Goal: Book appointment/travel/reservation

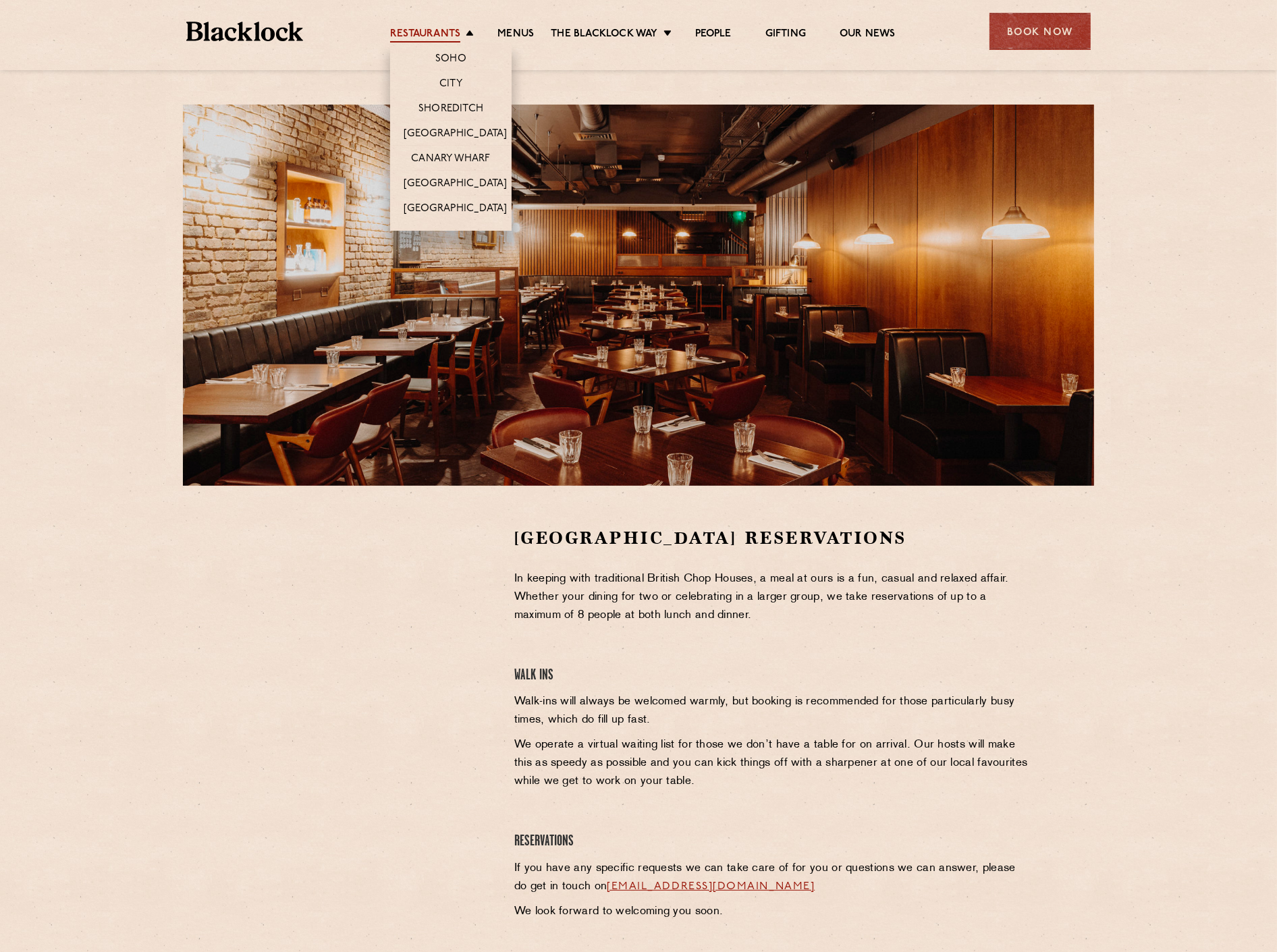
click at [434, 27] on link "Restaurants" at bounding box center [425, 34] width 70 height 15
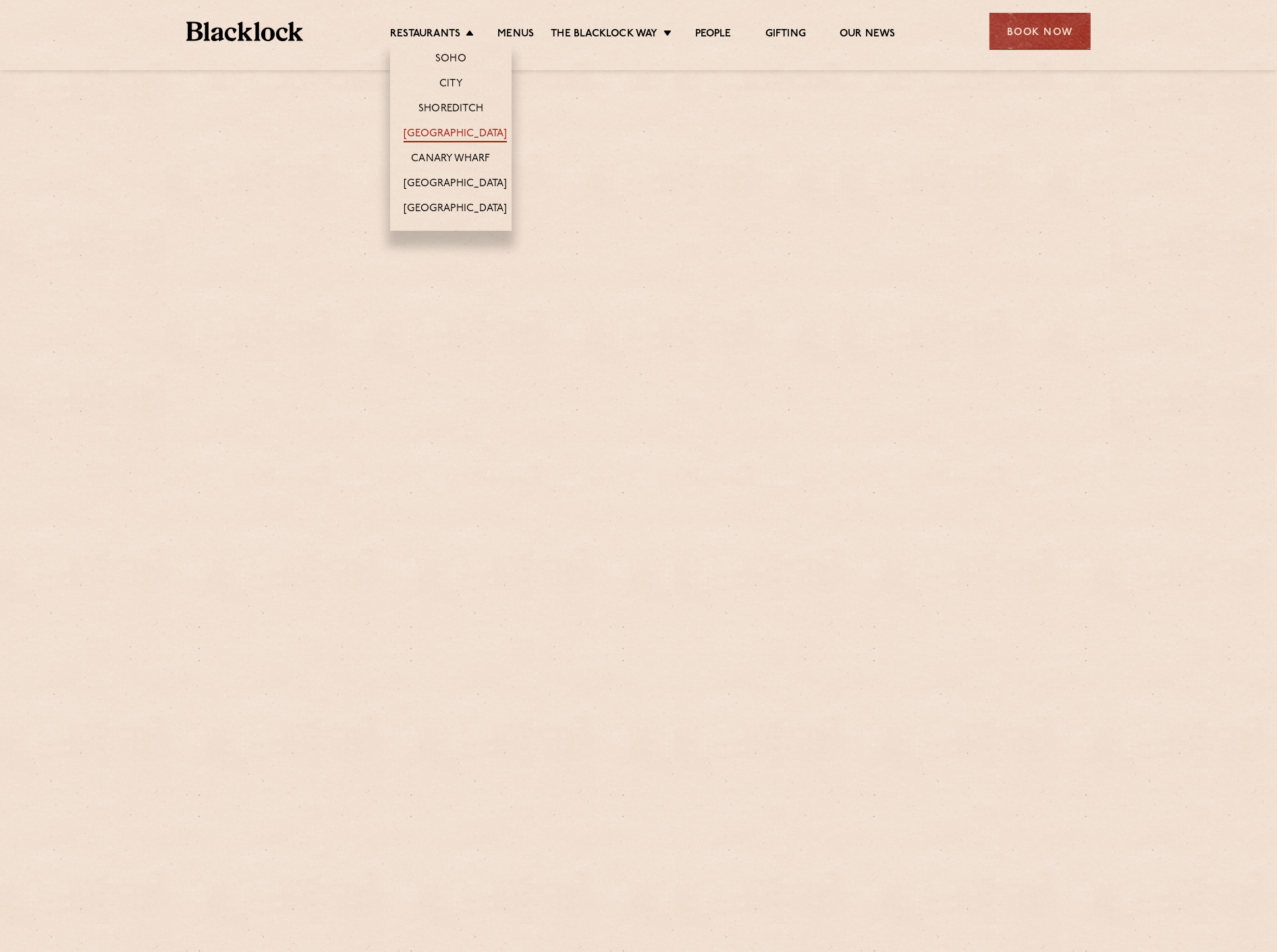
click at [434, 130] on link "[GEOGRAPHIC_DATA]" at bounding box center [455, 135] width 103 height 15
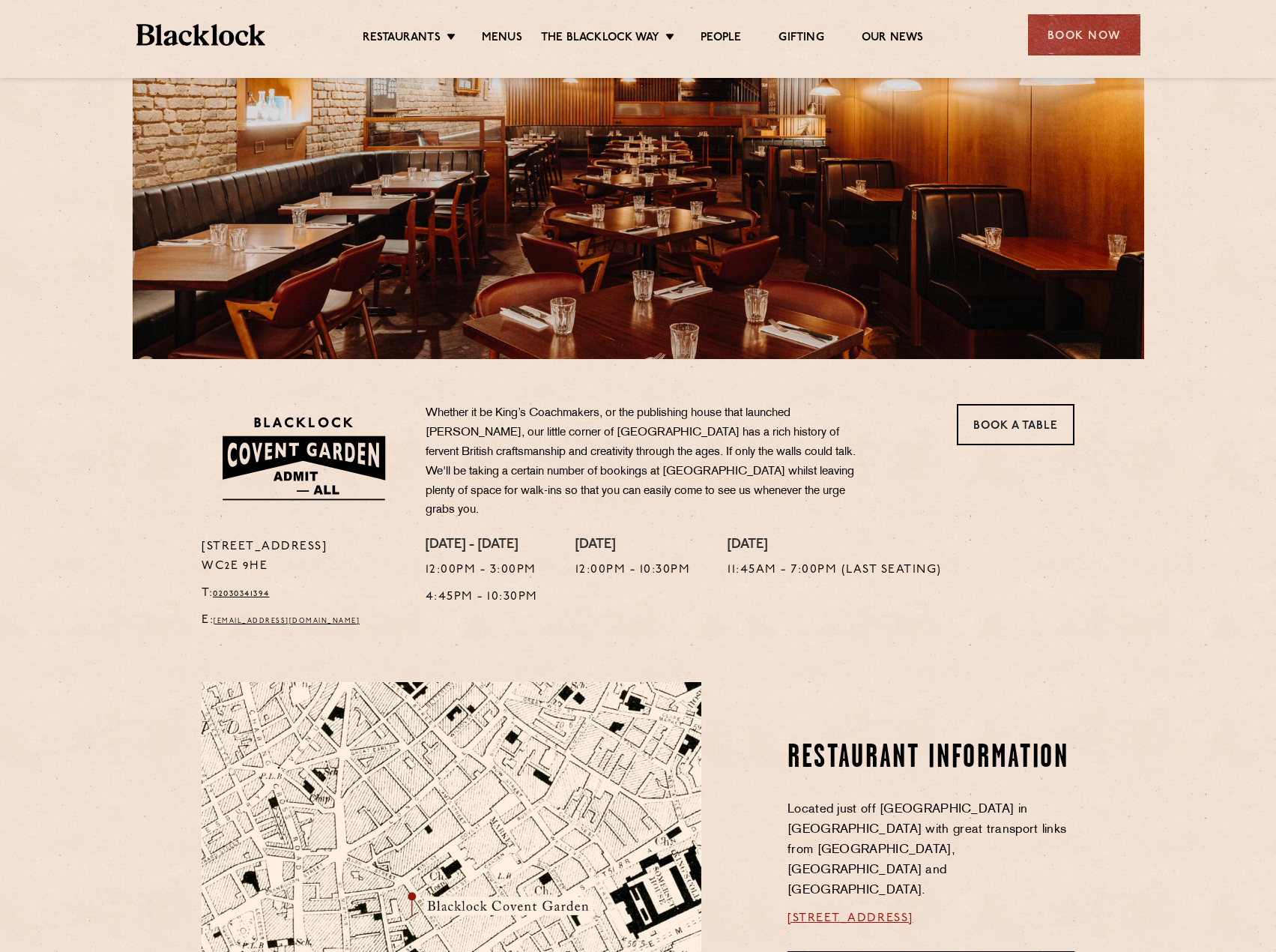
scroll to position [675, 0]
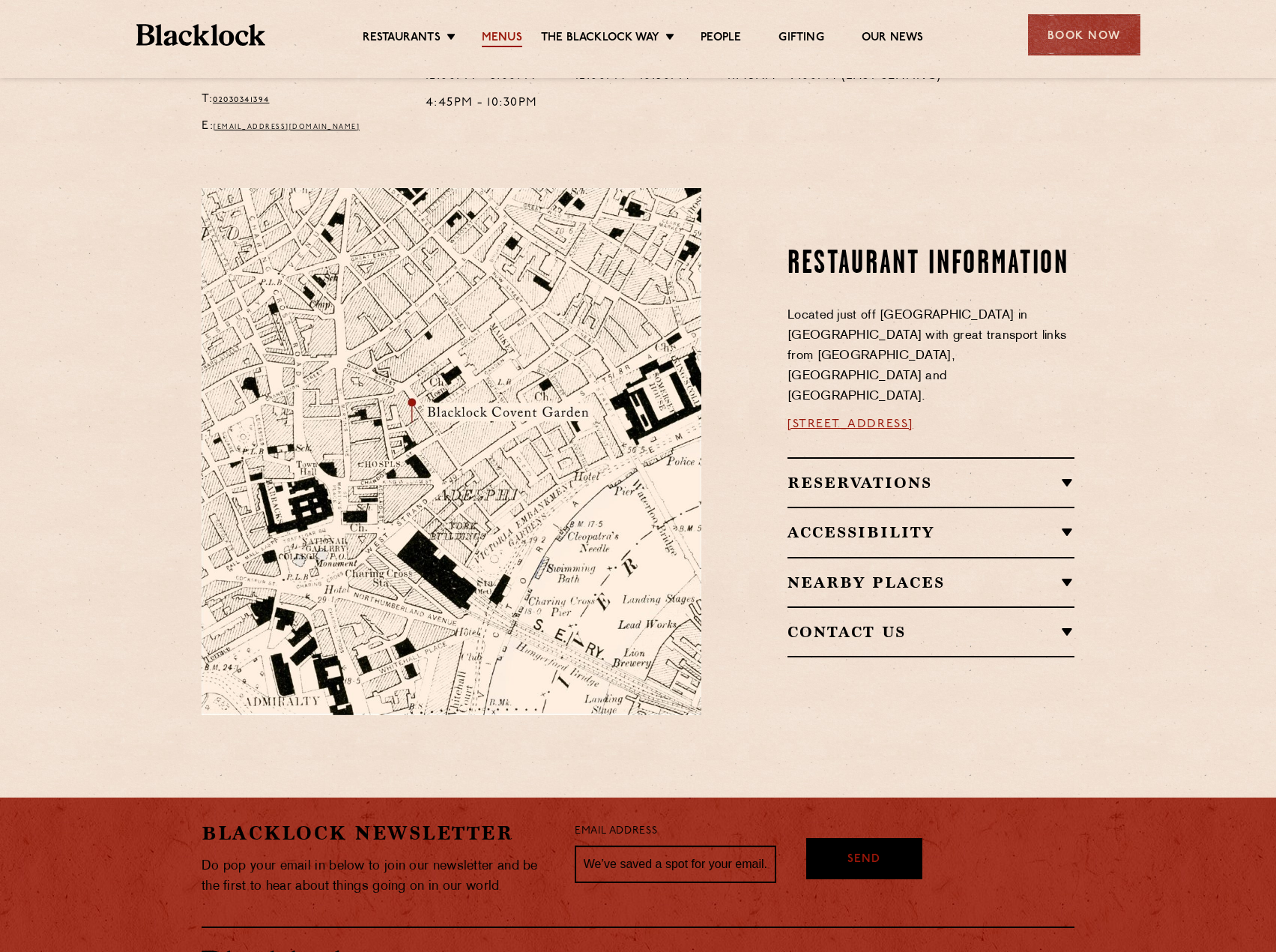
click at [494, 32] on link "Menus" at bounding box center [502, 38] width 41 height 16
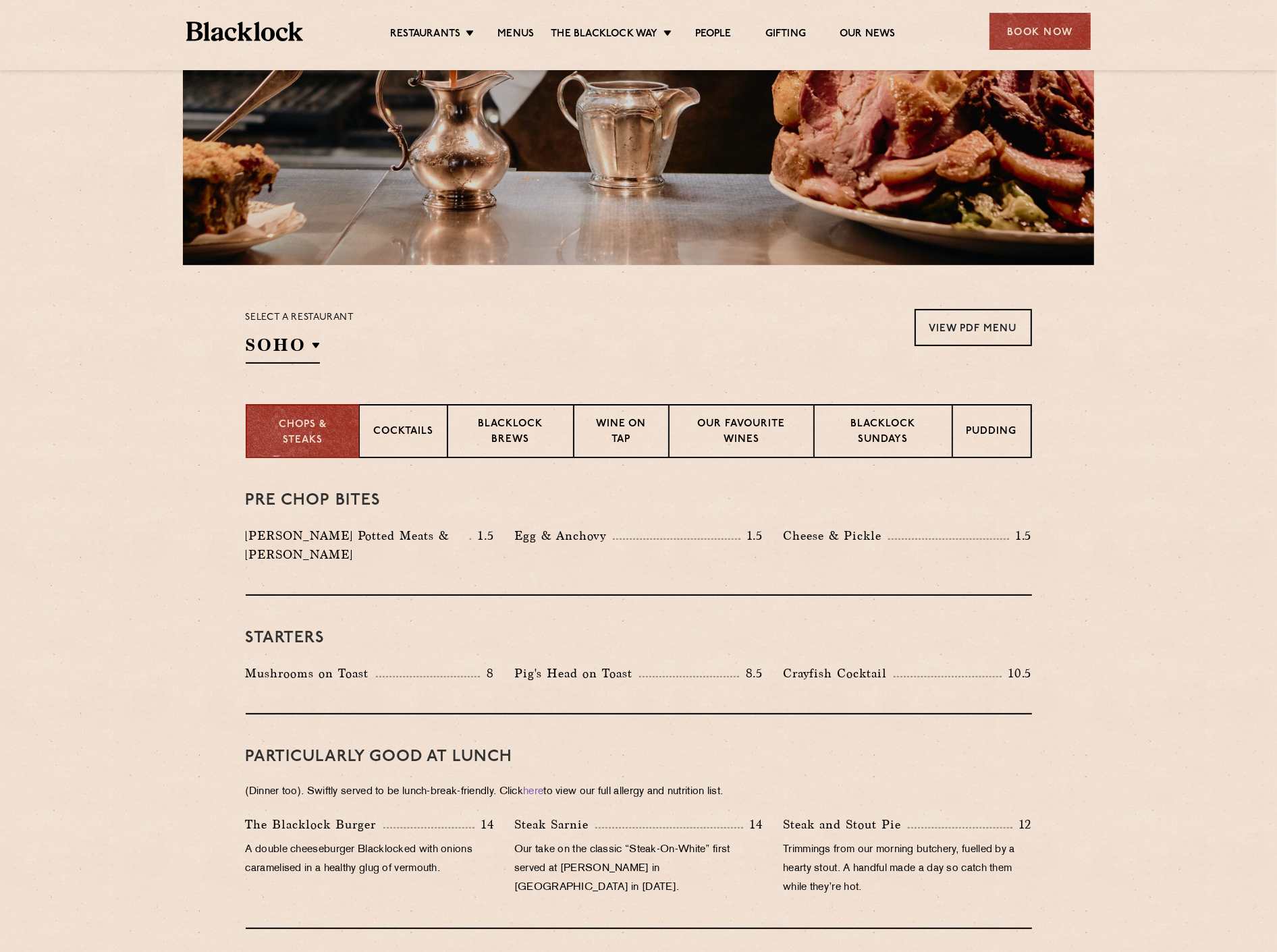
scroll to position [224, 0]
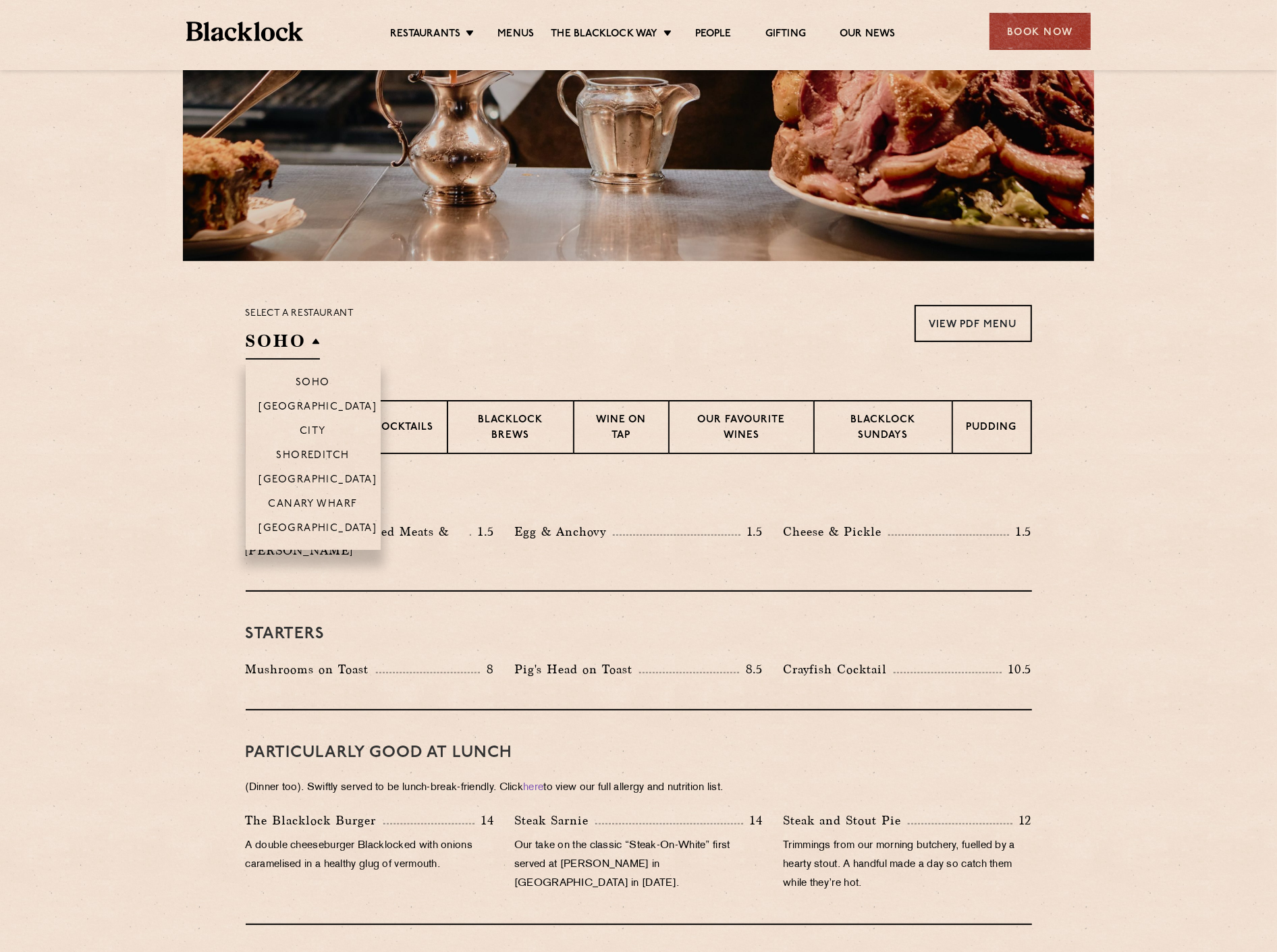
click at [281, 347] on h2 "SOHO" at bounding box center [283, 344] width 74 height 30
click at [307, 474] on p "[GEOGRAPHIC_DATA]" at bounding box center [318, 481] width 118 height 13
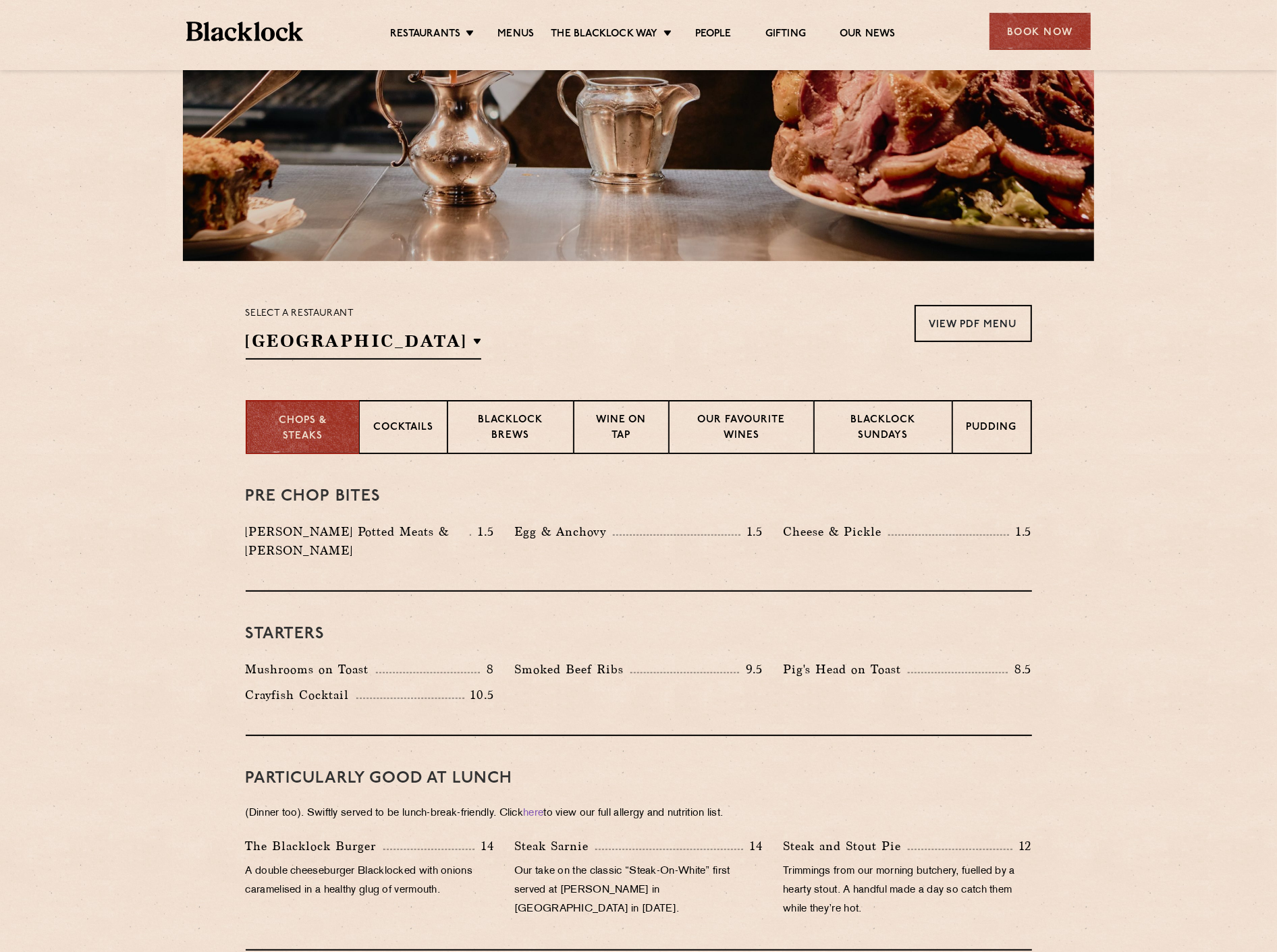
click at [844, 340] on div "Select a restaurant Covent Garden Soho Birmingham City Shoreditch Covent Garden…" at bounding box center [638, 333] width 787 height 55
click at [1003, 318] on link "View PDF Menu" at bounding box center [972, 323] width 117 height 37
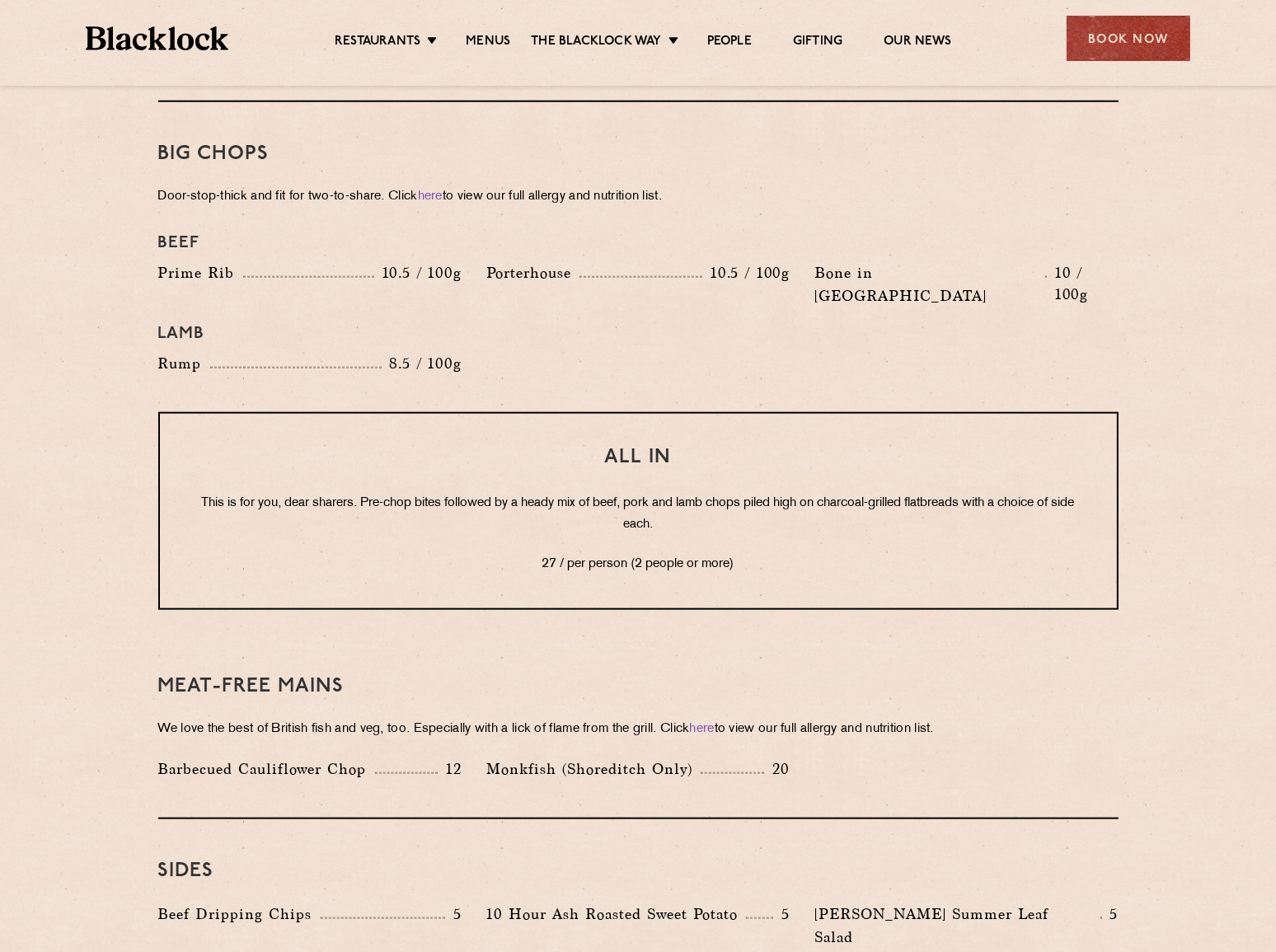
scroll to position [1812, 0]
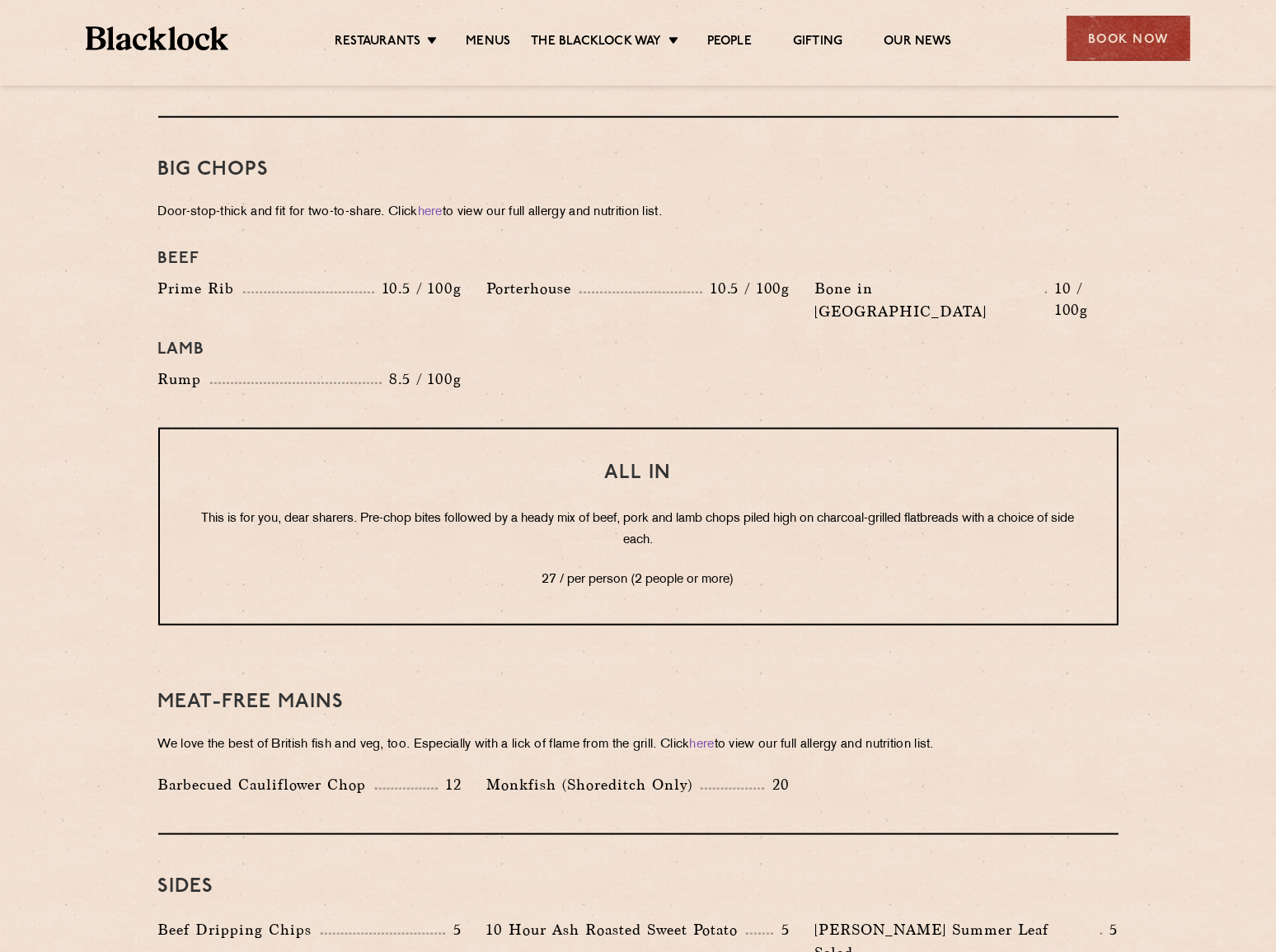
click at [90, 485] on section "Pre Chop Bites Blacklock Potted Meats & Kimchi 1.5 Egg & Anchovy 1.5 Cheese & P…" at bounding box center [638, 230] width 1276 height 2427
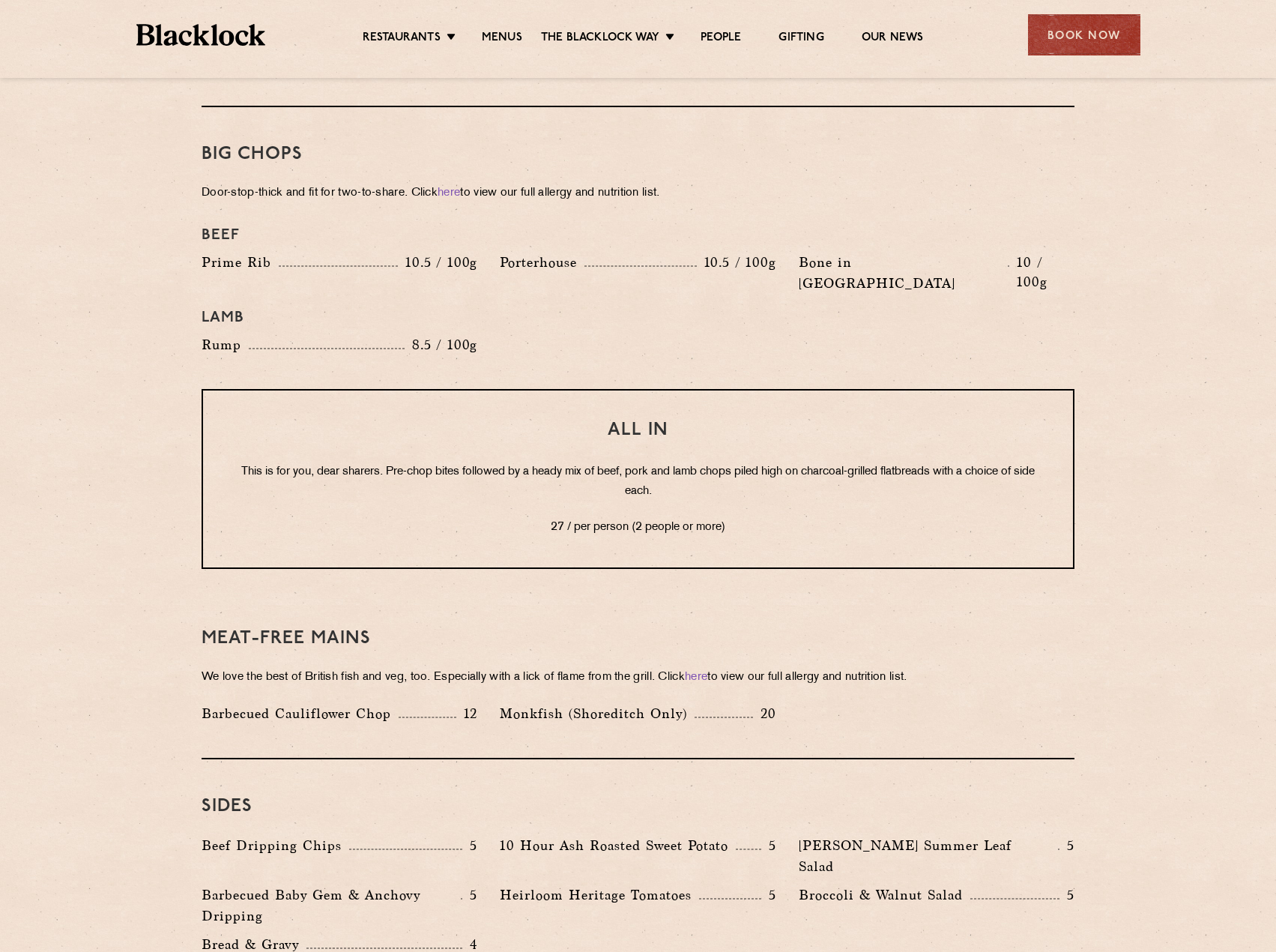
click at [1116, 570] on section "Pre Chop Bites Blacklock Potted Meats & Kimchi 1.5 Egg & Anchovy 1.5 Cheese & P…" at bounding box center [638, 209] width 1276 height 2206
click at [143, 706] on section "Pre Chop Bites Blacklock Potted Meats & Kimchi 1.5 Egg & Anchovy 1.5 Cheese & P…" at bounding box center [638, 209] width 1276 height 2206
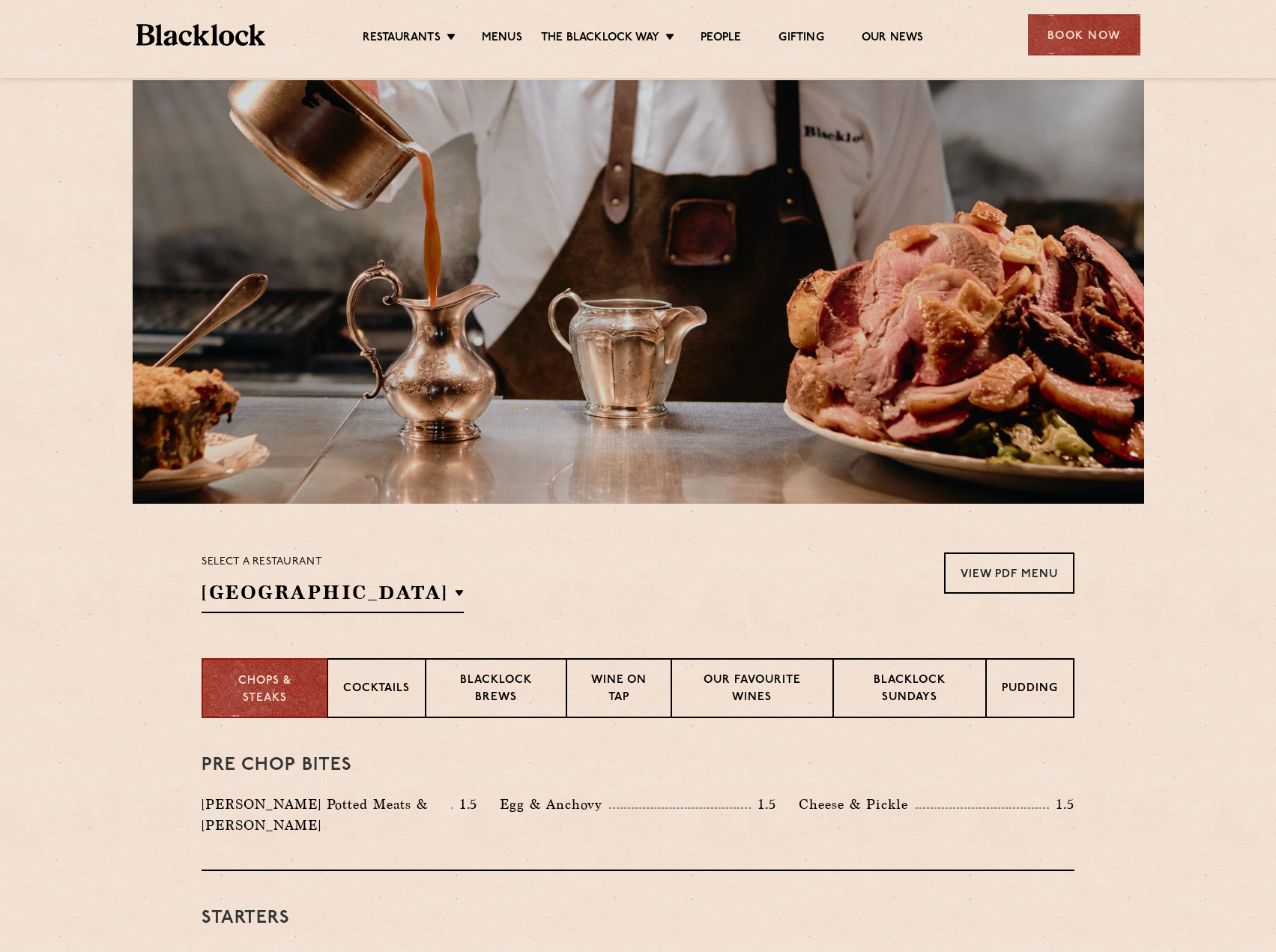
scroll to position [0, 0]
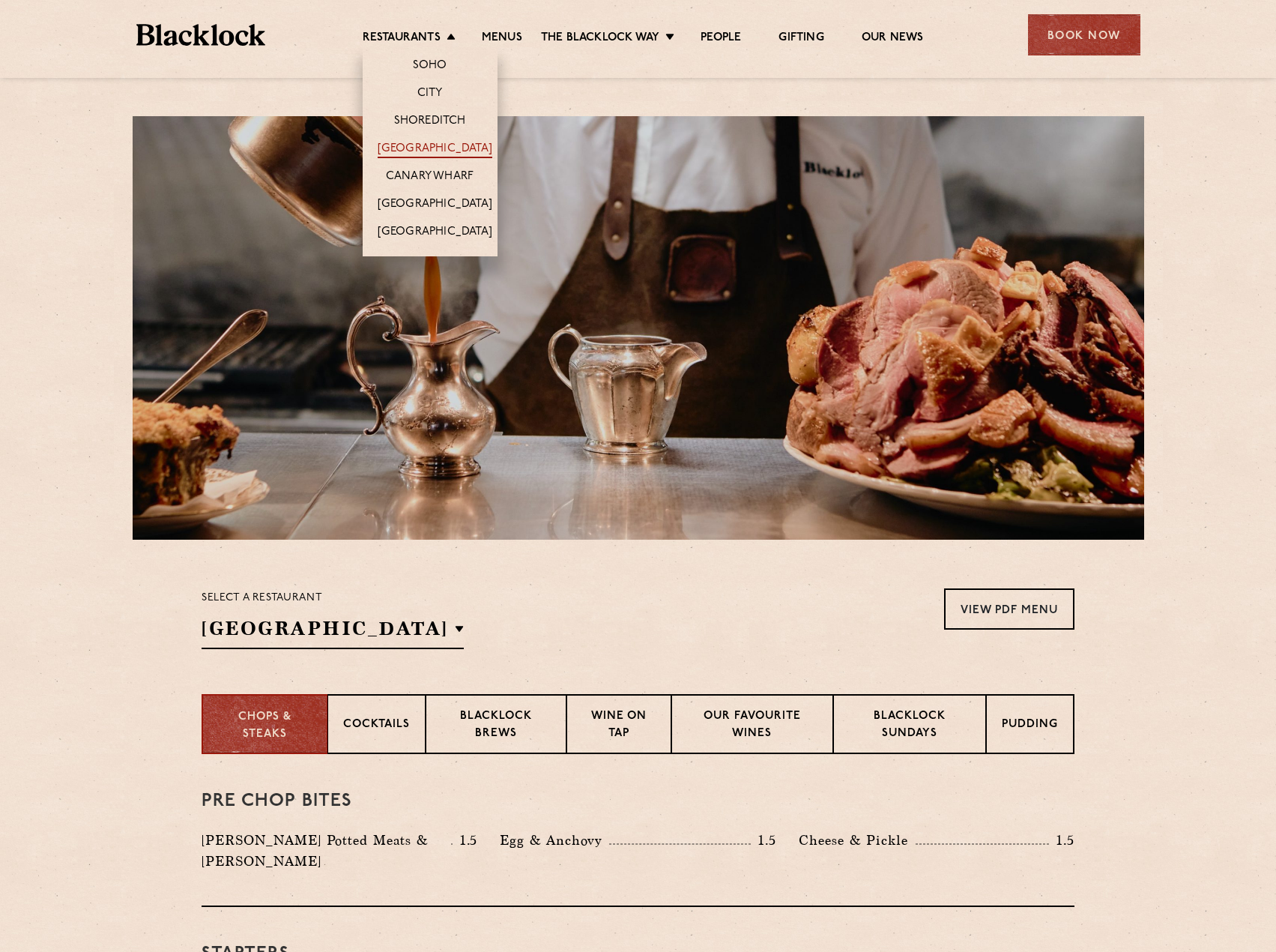
click at [432, 145] on link "[GEOGRAPHIC_DATA]" at bounding box center [435, 150] width 115 height 16
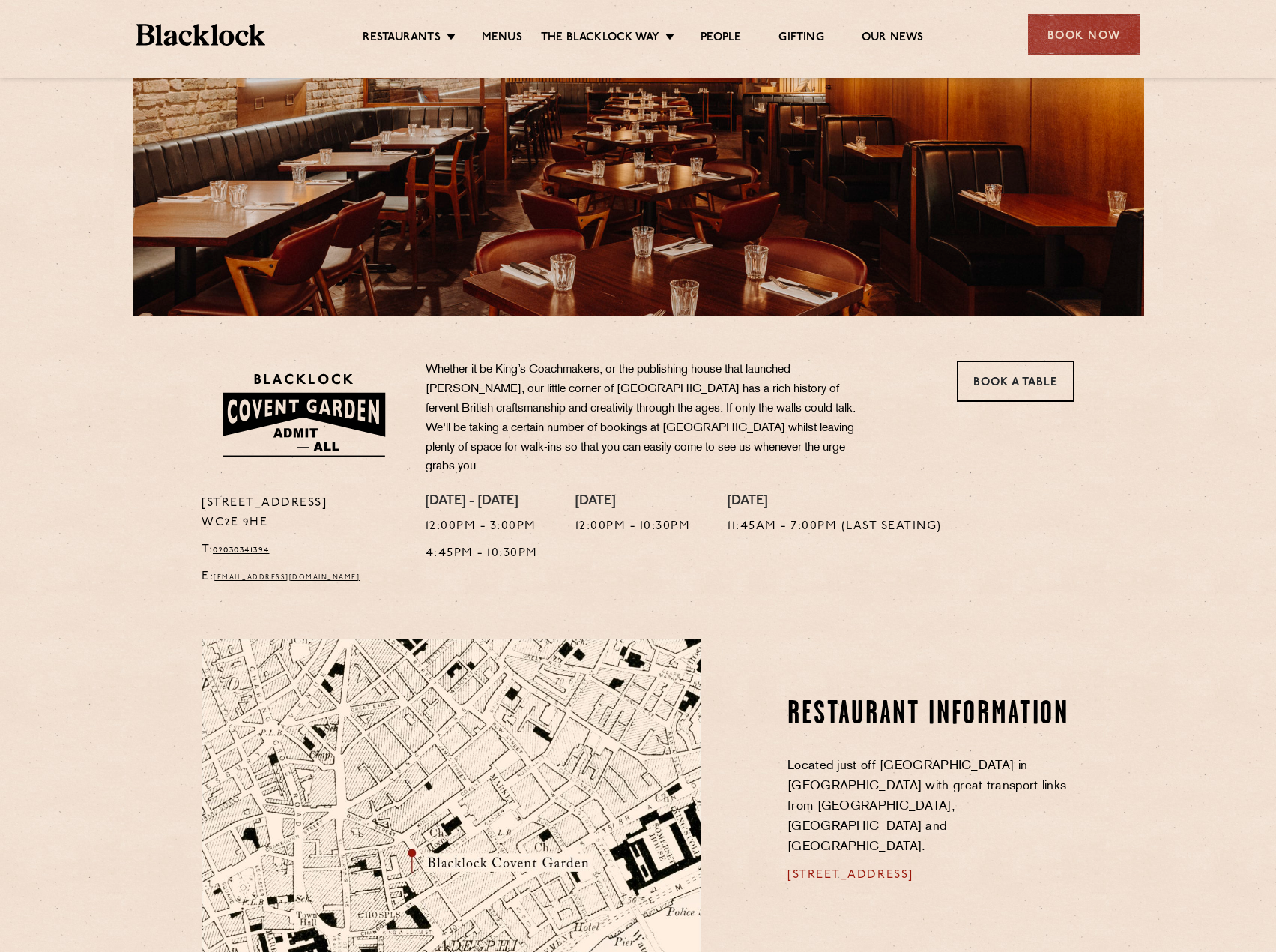
scroll to position [225, 0]
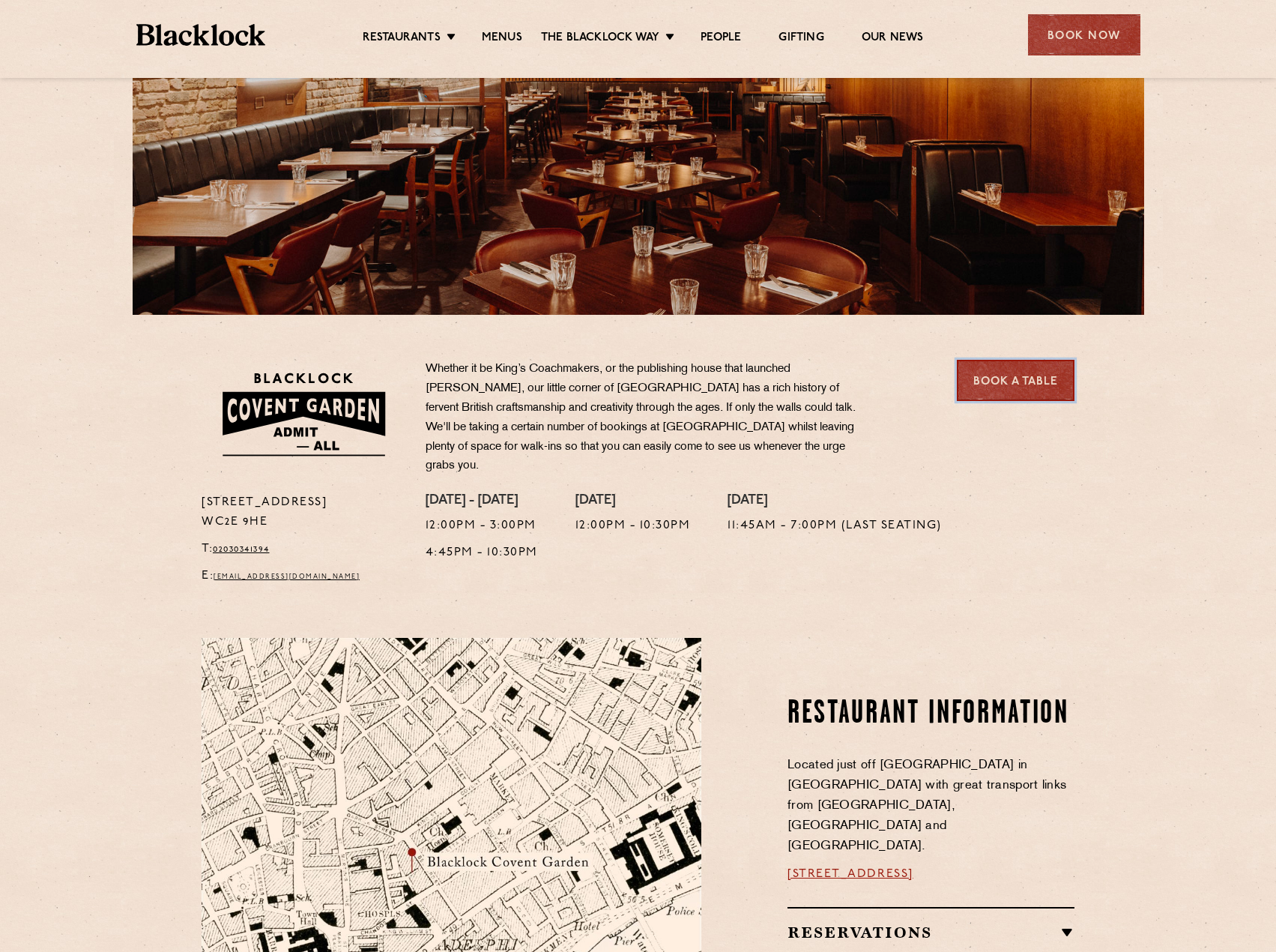
click at [1003, 379] on link "Book a Table" at bounding box center [1015, 380] width 118 height 41
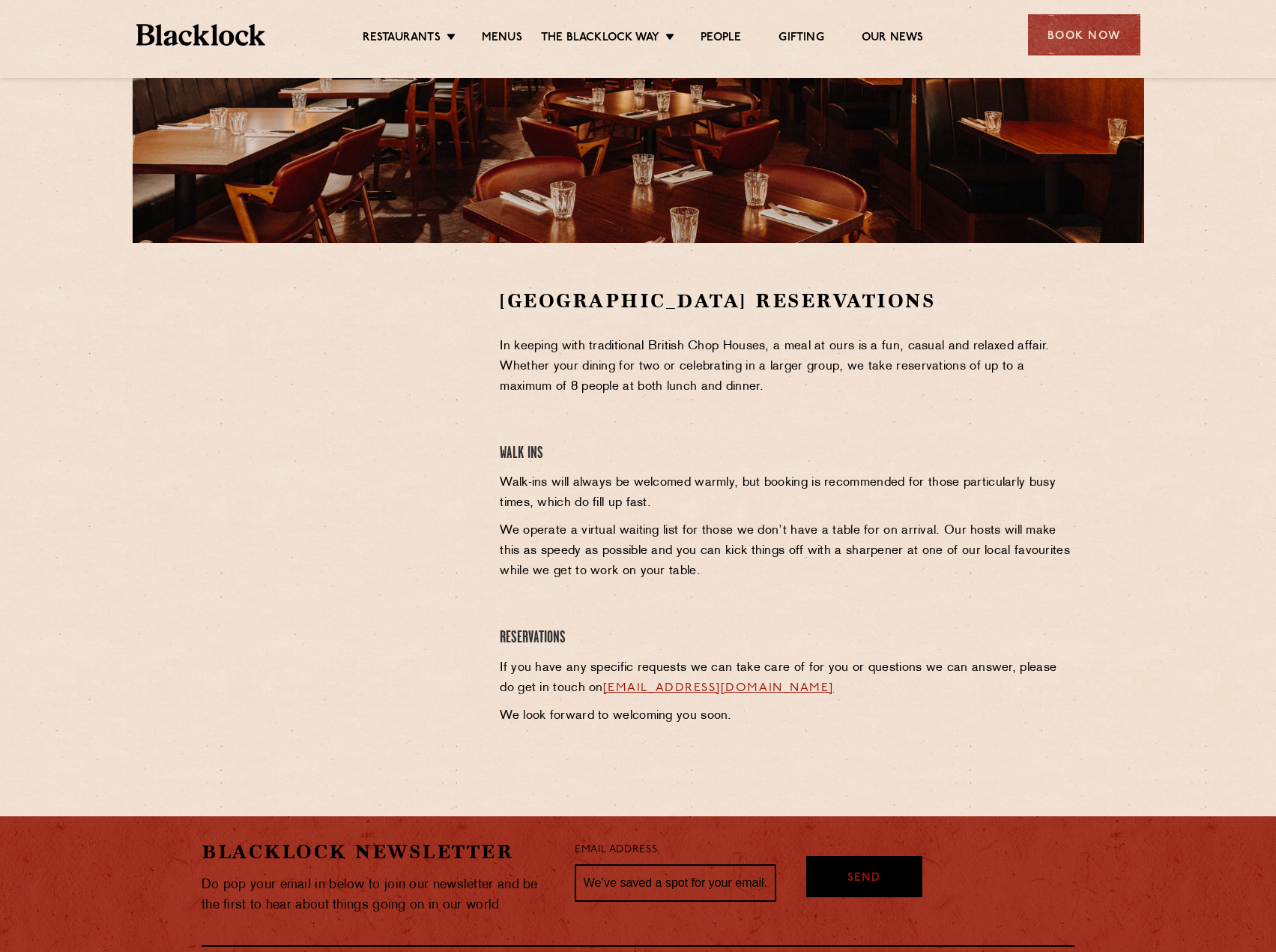
scroll to position [300, 0]
